Goal: Share content: Distribute website content to other platforms or users

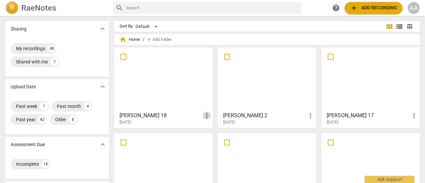
click at [206, 116] on span "more_vert" at bounding box center [207, 116] width 8 height 8
click at [182, 94] on div at bounding box center [212, 91] width 425 height 183
click at [182, 94] on div at bounding box center [163, 79] width 94 height 59
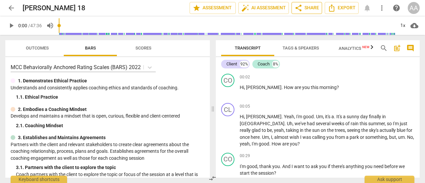
click at [307, 7] on span "share Share" at bounding box center [306, 8] width 25 height 8
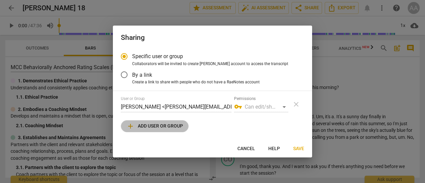
click at [128, 125] on span "add" at bounding box center [130, 126] width 8 height 8
radio input "false"
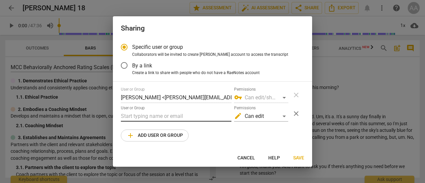
click at [129, 116] on input "text" at bounding box center [176, 116] width 111 height 11
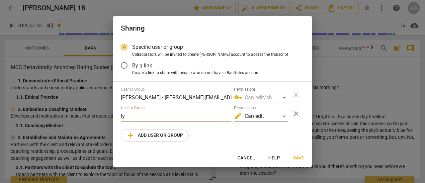
type input "l"
click at [375, 93] on div at bounding box center [212, 91] width 425 height 183
radio input "false"
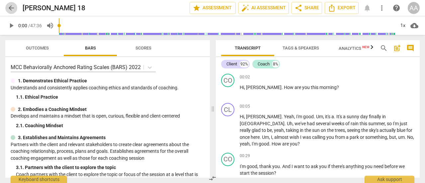
click at [11, 8] on span "arrow_back" at bounding box center [11, 8] width 8 height 8
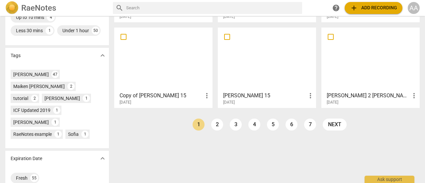
scroll to position [191, 0]
click at [366, 79] on div at bounding box center [371, 60] width 94 height 59
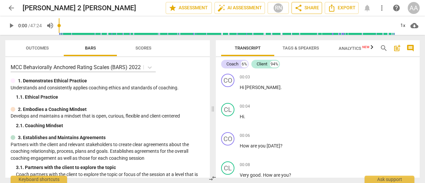
click at [311, 8] on span "share Share" at bounding box center [306, 8] width 25 height 8
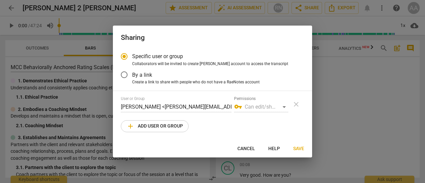
click at [302, 148] on span "Save" at bounding box center [298, 148] width 11 height 7
radio input "false"
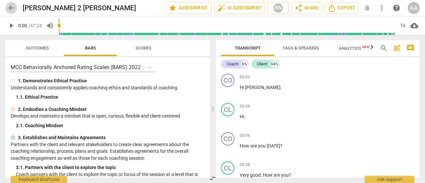
click at [11, 7] on span "arrow_back" at bounding box center [11, 8] width 8 height 8
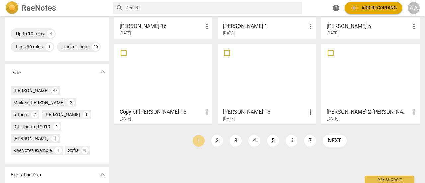
scroll to position [176, 0]
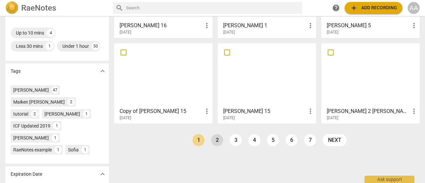
click at [213, 142] on link "2" at bounding box center [217, 140] width 12 height 12
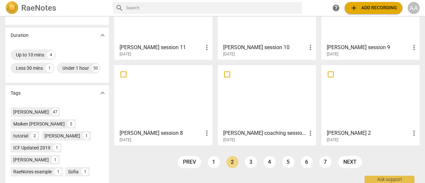
scroll to position [159, 0]
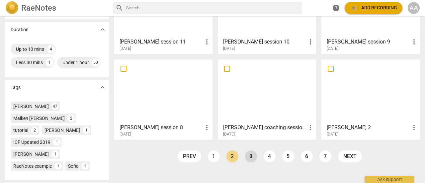
click at [251, 158] on link "3" at bounding box center [251, 156] width 12 height 12
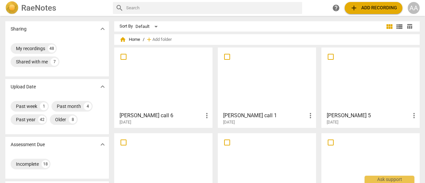
click at [368, 93] on div at bounding box center [371, 79] width 94 height 59
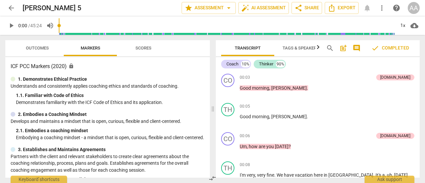
click at [13, 11] on span "arrow_back" at bounding box center [11, 8] width 8 height 8
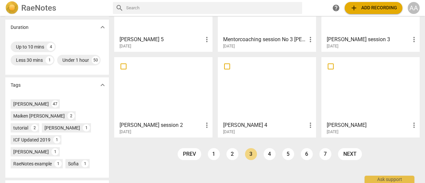
scroll to position [168, 0]
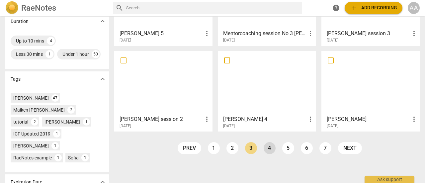
click at [268, 148] on link "4" at bounding box center [270, 148] width 12 height 12
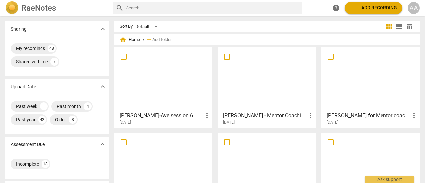
click at [362, 95] on div at bounding box center [371, 79] width 94 height 59
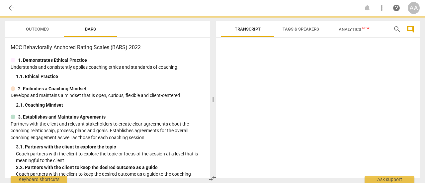
click at [362, 95] on div at bounding box center [318, 109] width 204 height 137
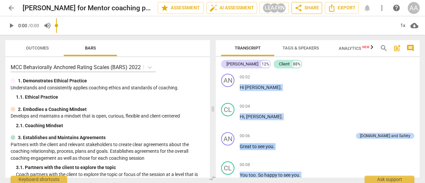
click at [308, 10] on span "share Share" at bounding box center [306, 8] width 25 height 8
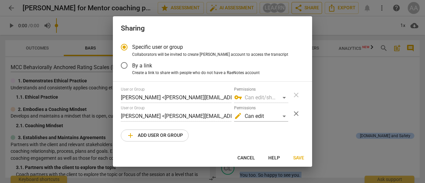
radio input "false"
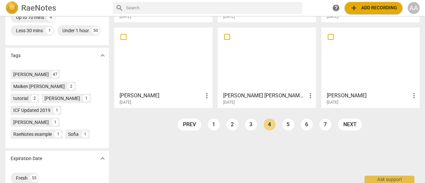
scroll to position [204, 0]
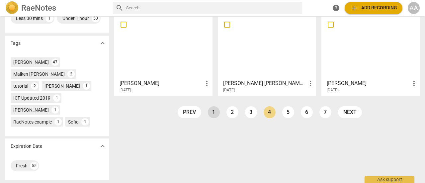
click at [215, 110] on link "1" at bounding box center [214, 112] width 12 height 12
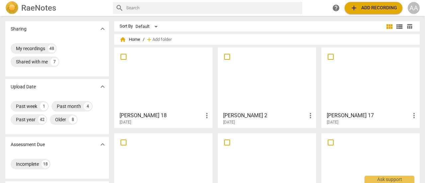
click at [194, 107] on div at bounding box center [163, 79] width 94 height 59
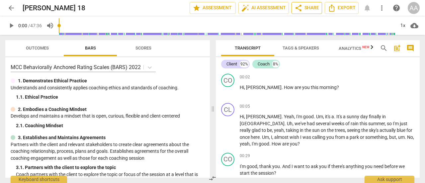
click at [312, 9] on span "share Share" at bounding box center [306, 8] width 25 height 8
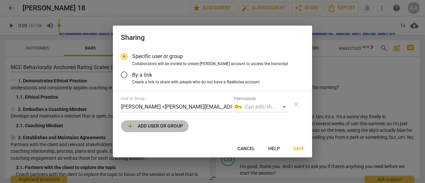
click at [145, 130] on button "add Add user or group" at bounding box center [155, 126] width 68 height 12
radio input "false"
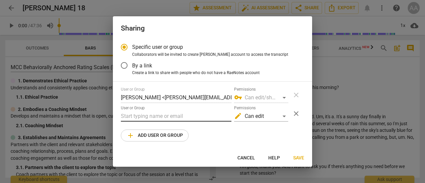
click at [179, 116] on input "text" at bounding box center [176, 116] width 111 height 11
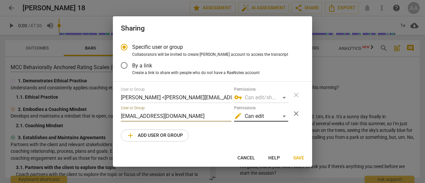
type input "[EMAIL_ADDRESS][DOMAIN_NAME]"
click at [284, 117] on div "edit Can edit" at bounding box center [261, 116] width 54 height 11
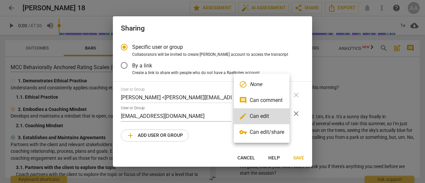
click at [275, 131] on li "vpn_key Can edit/share" at bounding box center [262, 132] width 56 height 16
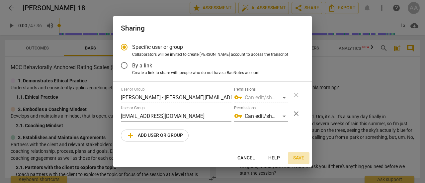
click at [300, 158] on span "Save" at bounding box center [298, 158] width 11 height 7
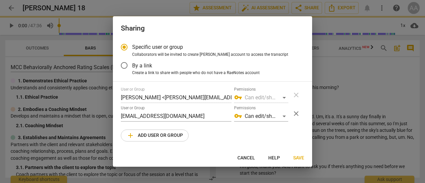
radio input "false"
type input "[PERSON_NAME] <[PERSON_NAME][EMAIL_ADDRESS][DOMAIN_NAME]>"
